Goal: Task Accomplishment & Management: Manage account settings

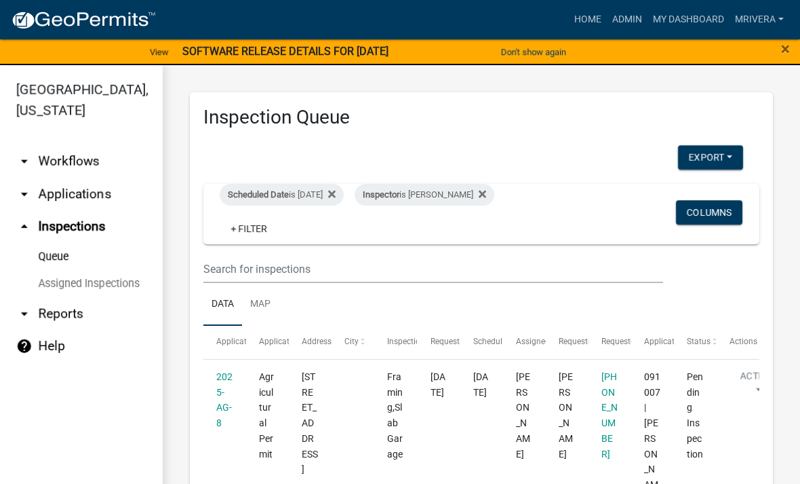
click at [324, 199] on div "Scheduled Date is 09/15/2025" at bounding box center [282, 195] width 124 height 22
click at [468, 186] on div "Inspector is [PERSON_NAME]" at bounding box center [425, 195] width 140 height 22
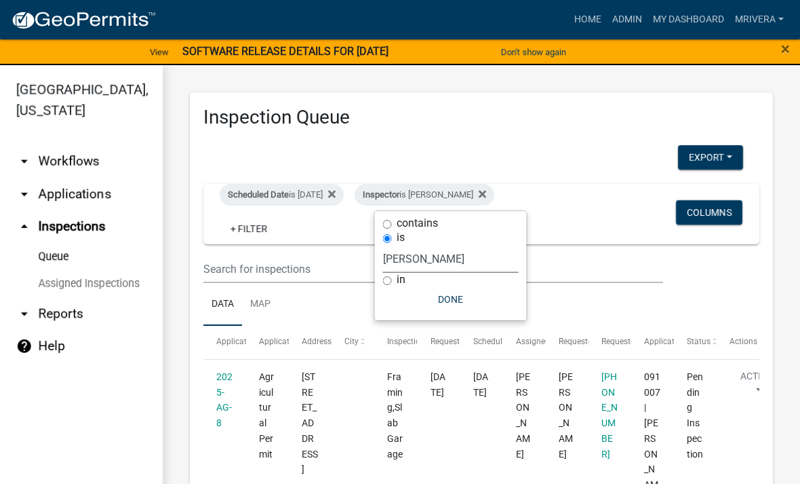
click at [479, 271] on select "Select an option None [PERSON_NAME] [PERSON_NAME] [PERSON_NAME] Quistan [PERSON…" at bounding box center [451, 259] width 136 height 28
select select "a0ea4169-8540-4a2c-b9f4-cf4c1ffdeb95"
click at [494, 302] on button "Done" at bounding box center [457, 299] width 136 height 24
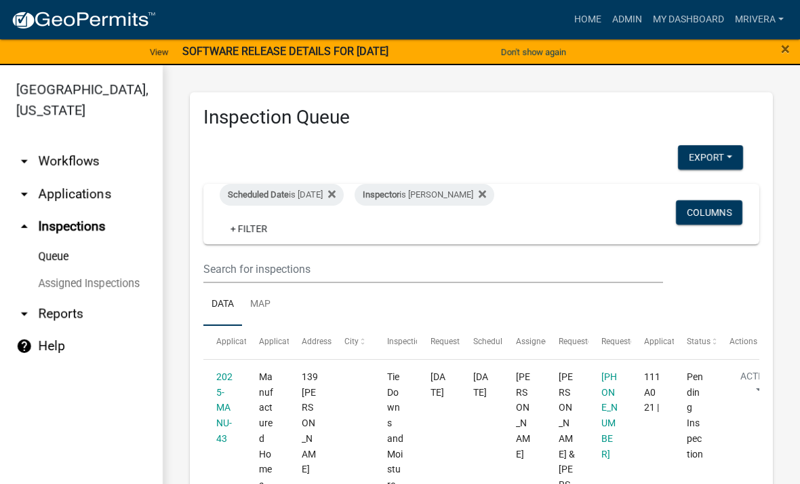
click at [474, 195] on div "Inspector is [PERSON_NAME]" at bounding box center [425, 195] width 140 height 22
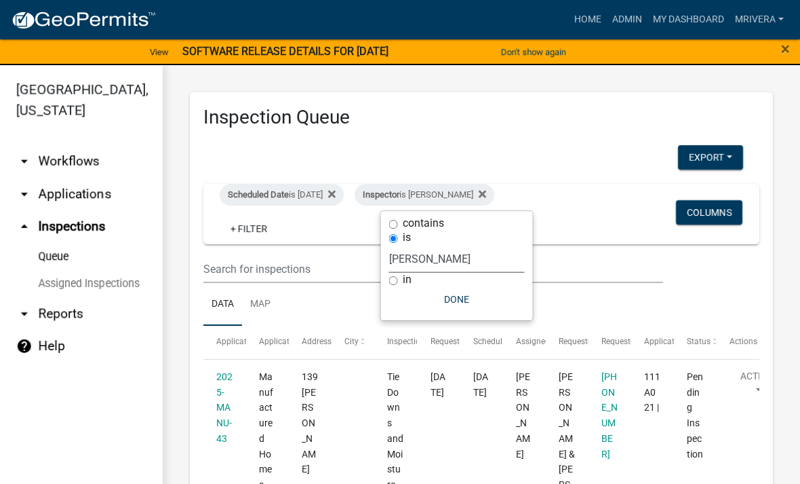
click at [473, 256] on select "Select an option None [PERSON_NAME] [PERSON_NAME] [PERSON_NAME] Quistan [PERSON…" at bounding box center [457, 259] width 136 height 28
select select "07642ab0-564c-47bb-824b-0ccf2da83593"
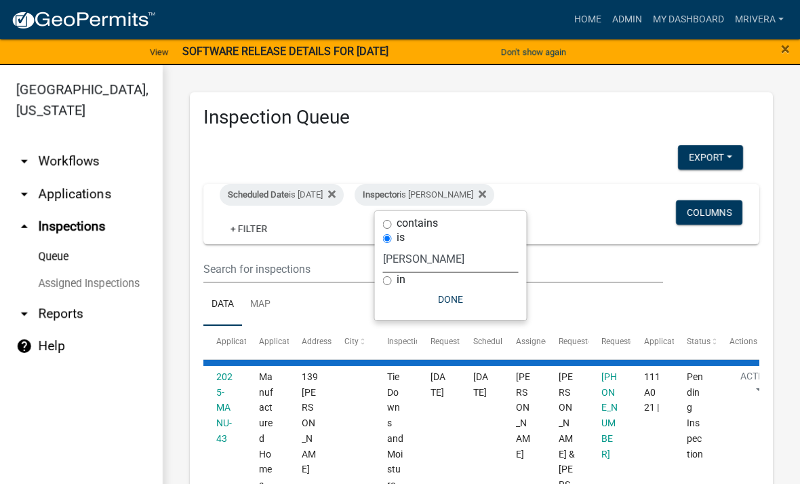
click at [464, 309] on button "Done" at bounding box center [451, 299] width 136 height 24
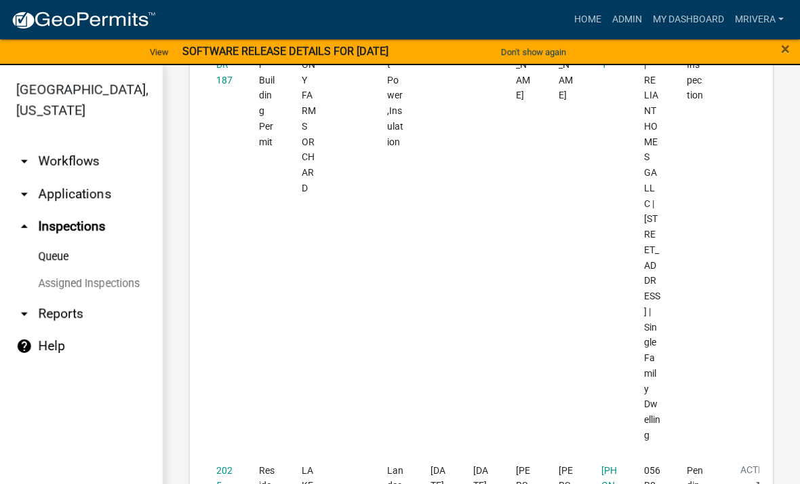
scroll to position [3437, 0]
